Goal: Task Accomplishment & Management: Use online tool/utility

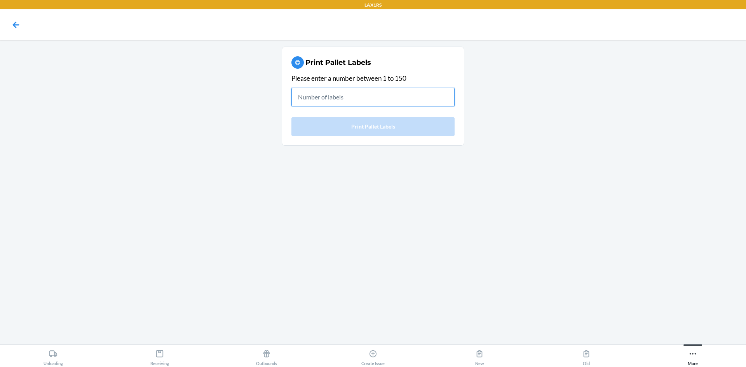
click at [338, 101] on input "text" at bounding box center [372, 97] width 163 height 19
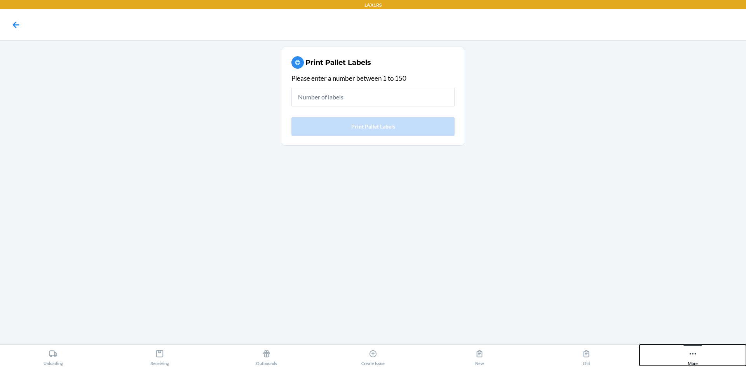
click at [695, 352] on icon at bounding box center [692, 354] width 9 height 9
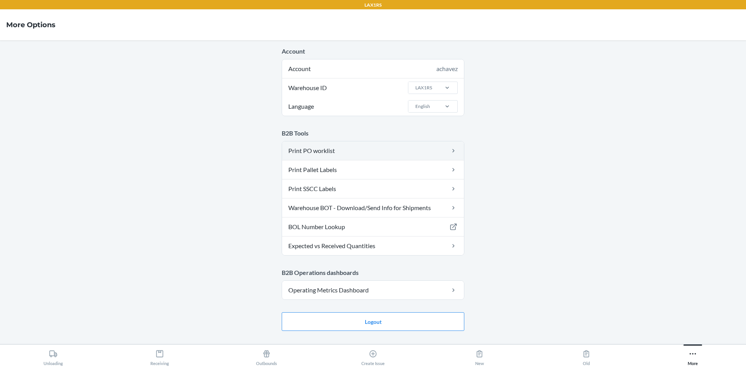
drag, startPoint x: 325, startPoint y: 141, endPoint x: 326, endPoint y: 146, distance: 5.5
click at [325, 141] on div "B2B Tools Print PO worklist Print Pallet Labels Print SSCC Labels Warehouse BOT…" at bounding box center [373, 192] width 183 height 127
click at [328, 150] on link "Print PO worklist" at bounding box center [373, 150] width 182 height 19
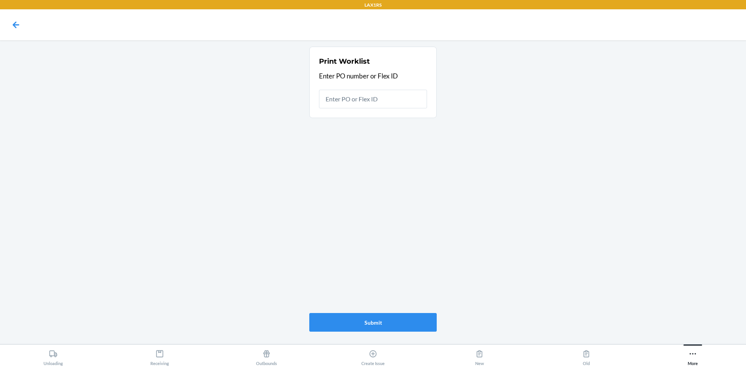
click at [342, 105] on input "text" at bounding box center [373, 99] width 108 height 19
type input "9"
click at [390, 99] on input "9" at bounding box center [373, 99] width 108 height 19
type input "9849374"
click at [399, 324] on button "Submit" at bounding box center [372, 322] width 127 height 19
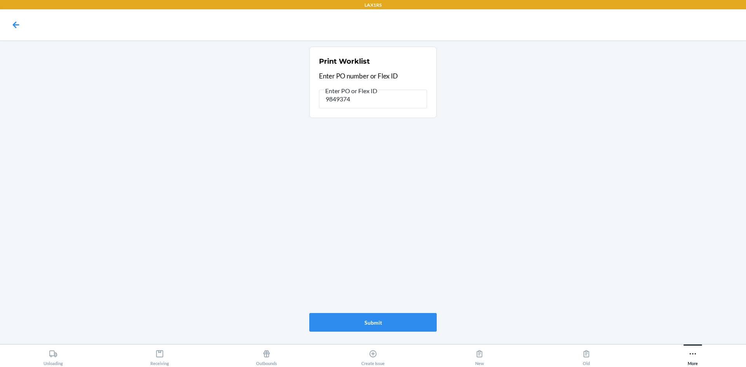
click at [464, 167] on main "Print Worklist Enter PO number or Flex ID Enter PO or Flex ID 9849374 Submit" at bounding box center [373, 192] width 746 height 304
click at [390, 325] on button "Submit" at bounding box center [372, 322] width 127 height 19
click at [498, 126] on main "Print Worklist Enter PO number or Flex ID Enter PO or Flex ID 9849374 Submit" at bounding box center [373, 192] width 746 height 304
click at [374, 101] on input "9849374" at bounding box center [373, 99] width 108 height 19
click at [373, 101] on input "9849374" at bounding box center [373, 99] width 108 height 19
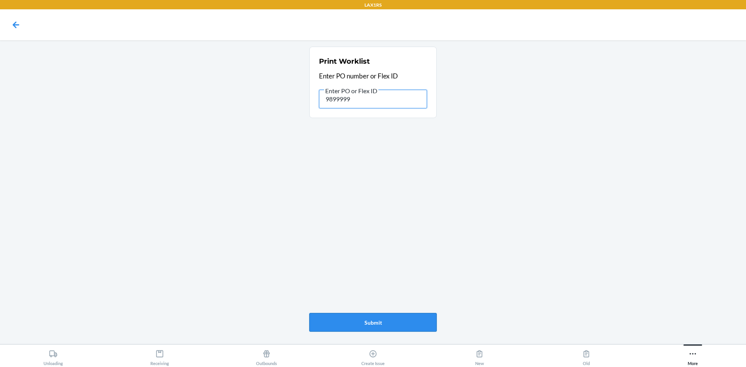
type input "9899999"
click at [357, 325] on button "Submit" at bounding box center [372, 322] width 127 height 19
click at [349, 99] on input "9899999" at bounding box center [373, 99] width 108 height 19
type input "9861316"
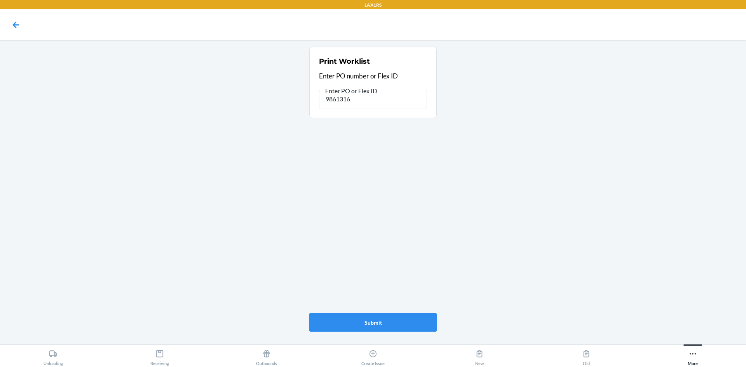
click at [366, 333] on div "Print Worklist Enter PO number or Flex ID Enter PO or Flex ID 9861316 Submit" at bounding box center [372, 189] width 127 height 291
click at [368, 326] on button "Submit" at bounding box center [372, 322] width 127 height 19
click at [527, 145] on main "Print Worklist Enter PO number or Flex ID Enter PO or Flex ID 9861316 Submit" at bounding box center [373, 192] width 746 height 304
drag, startPoint x: 469, startPoint y: 63, endPoint x: 484, endPoint y: 54, distance: 17.4
click at [471, 63] on main "Print Worklist Enter PO number or Flex ID Enter PO or Flex ID 9861316 Submit" at bounding box center [373, 192] width 746 height 304
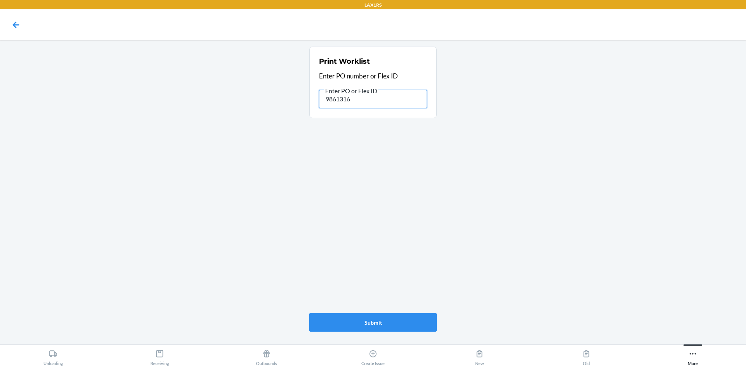
click at [340, 100] on input "9861316" at bounding box center [373, 99] width 108 height 19
type input "9890060"
click at [365, 323] on button "Submit" at bounding box center [372, 322] width 127 height 19
click at [263, 165] on main "Print Worklist Enter PO number or Flex ID Enter PO or Flex ID 9890060 Submit" at bounding box center [373, 192] width 746 height 304
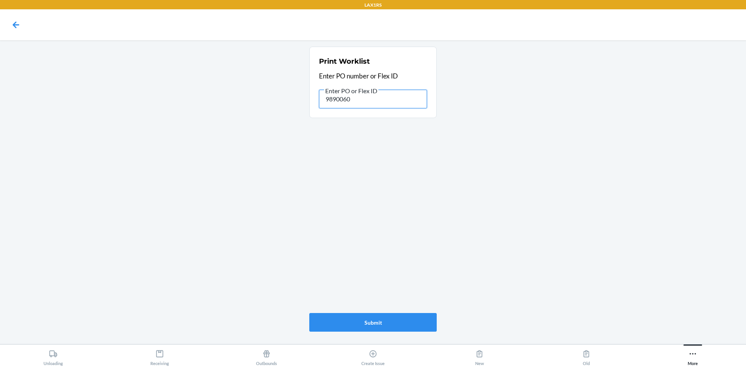
click at [347, 99] on input "9890060" at bounding box center [373, 99] width 108 height 19
type input "9886806"
click at [386, 322] on button "Submit" at bounding box center [372, 322] width 127 height 19
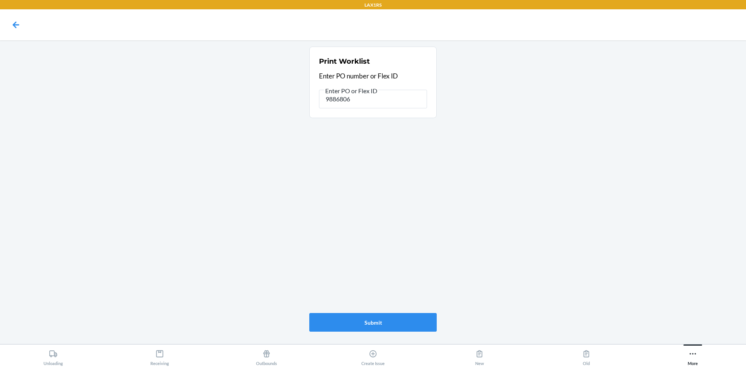
drag, startPoint x: 373, startPoint y: 141, endPoint x: 388, endPoint y: 138, distance: 15.4
click at [373, 141] on div "Print Worklist Enter PO number or Flex ID Enter PO or Flex ID 9886806 Submit" at bounding box center [372, 189] width 127 height 291
